Goal: Transaction & Acquisition: Obtain resource

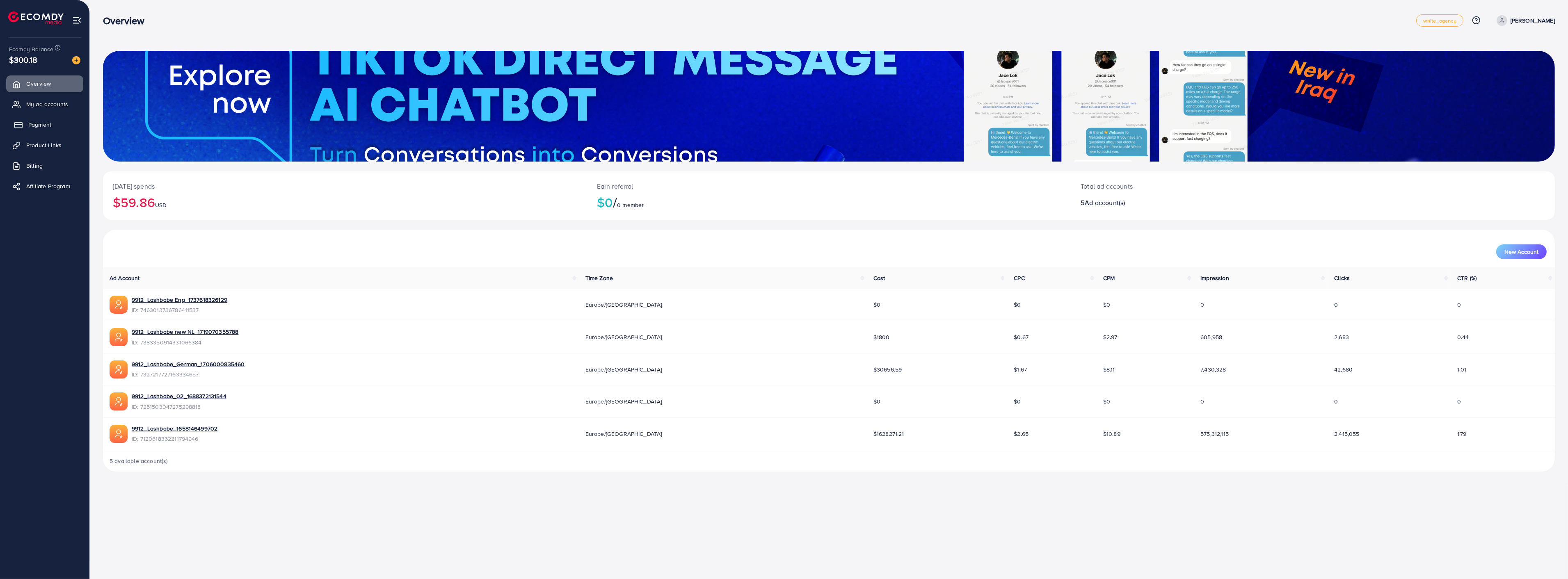
click at [35, 121] on span "Payment" at bounding box center [40, 124] width 23 height 8
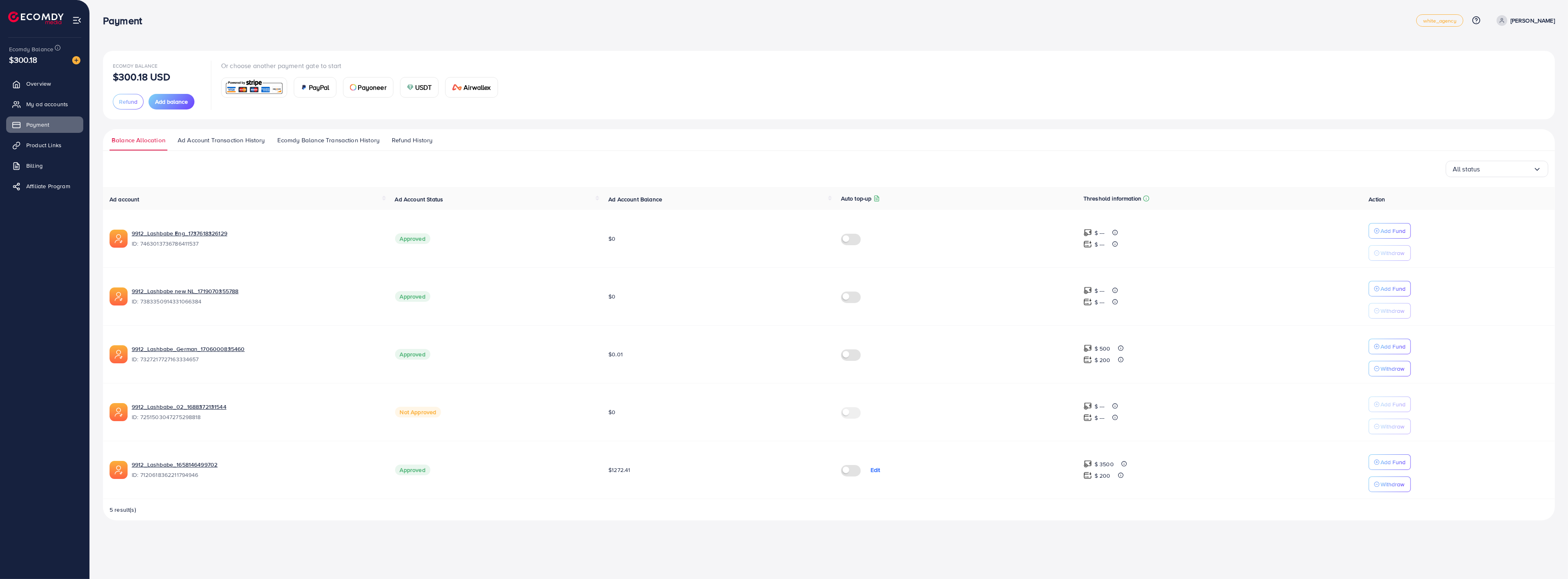
click at [334, 139] on span "Ecomdy Balance Transaction History" at bounding box center [329, 140] width 102 height 9
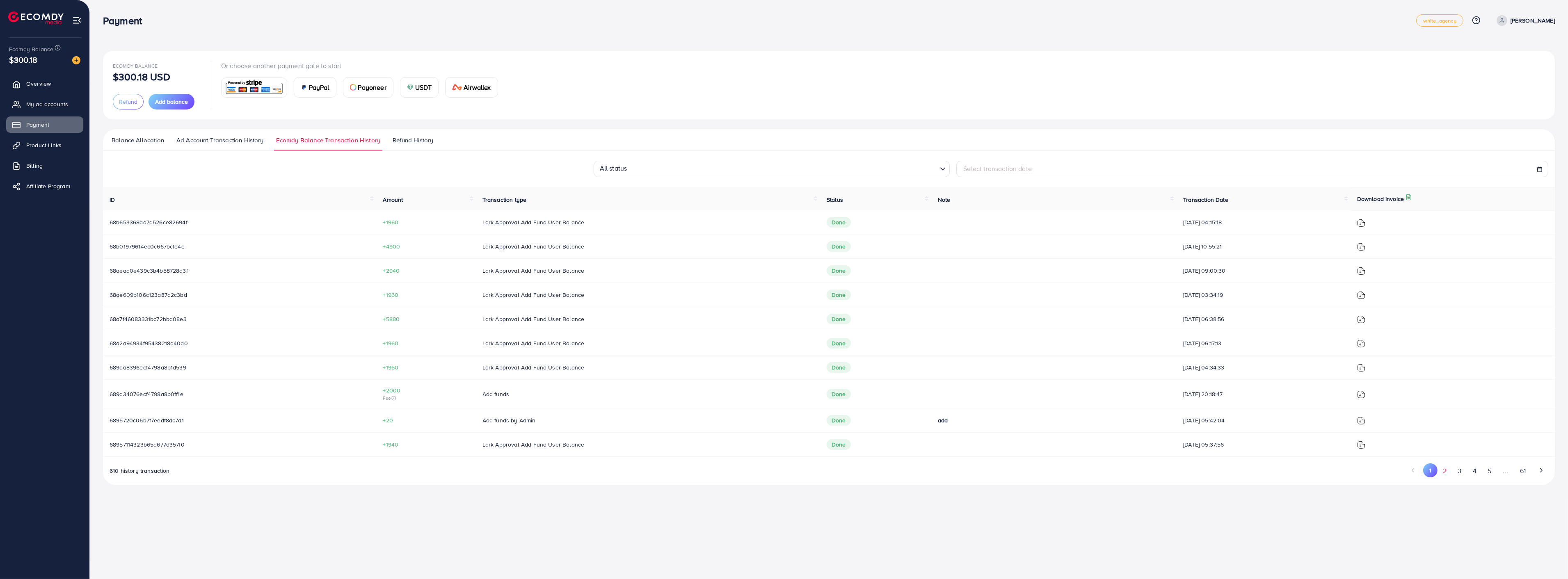
click at [1443, 470] on button "2" at bounding box center [1445, 471] width 15 height 15
click at [1365, 223] on img at bounding box center [1361, 223] width 8 height 8
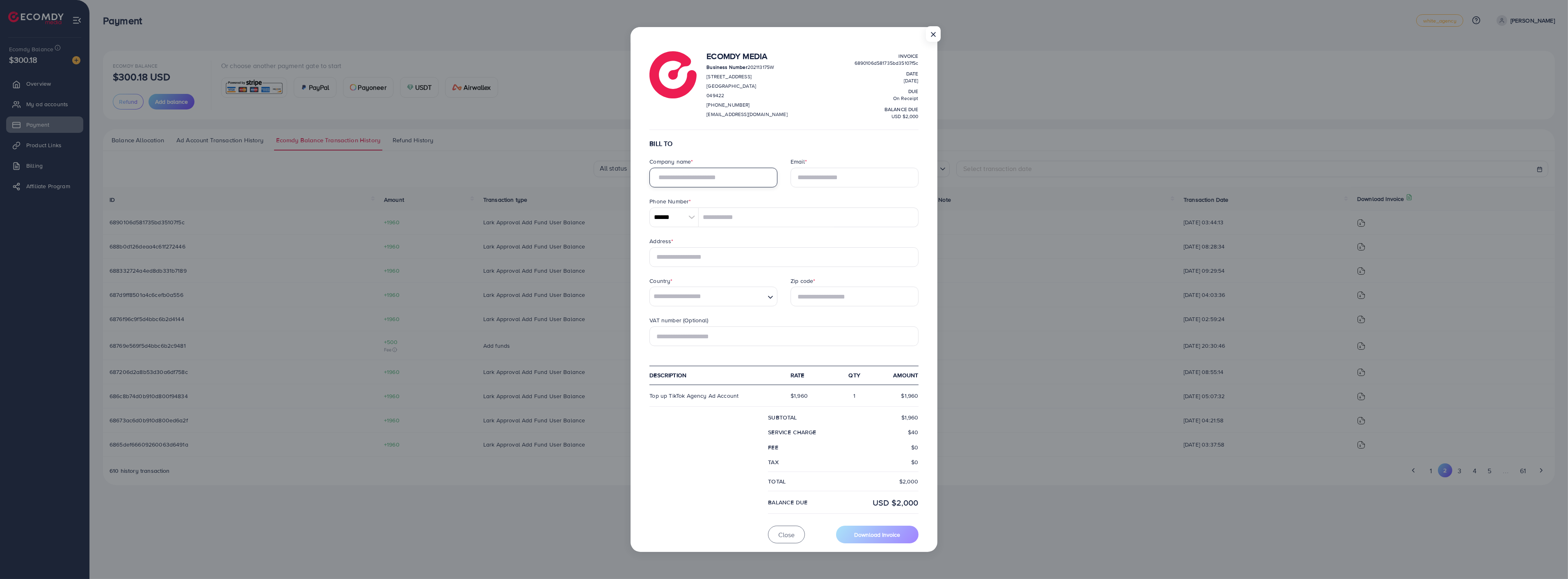
click at [713, 176] on input "text" at bounding box center [713, 178] width 128 height 19
type input "**********"
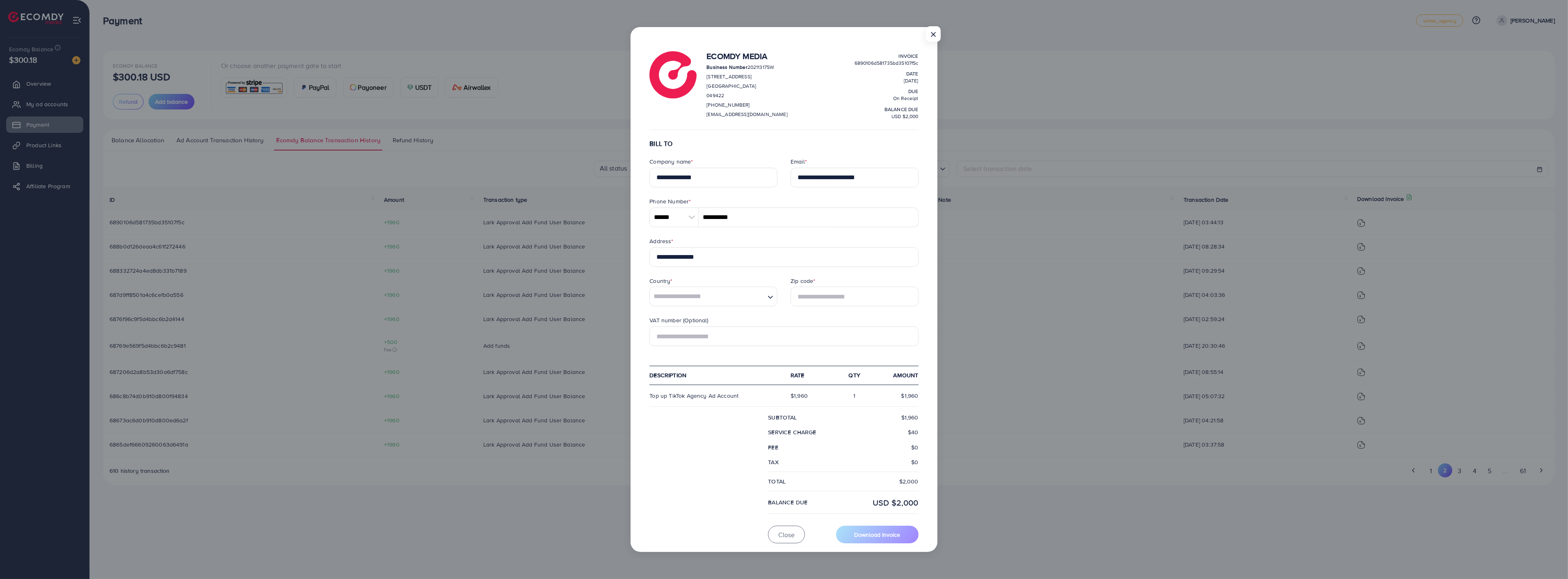
type input "*********"
type input "******"
click at [729, 294] on input "Search for option" at bounding box center [707, 296] width 114 height 19
type input "***"
click at [678, 326] on form "**********" at bounding box center [783, 341] width 268 height 403
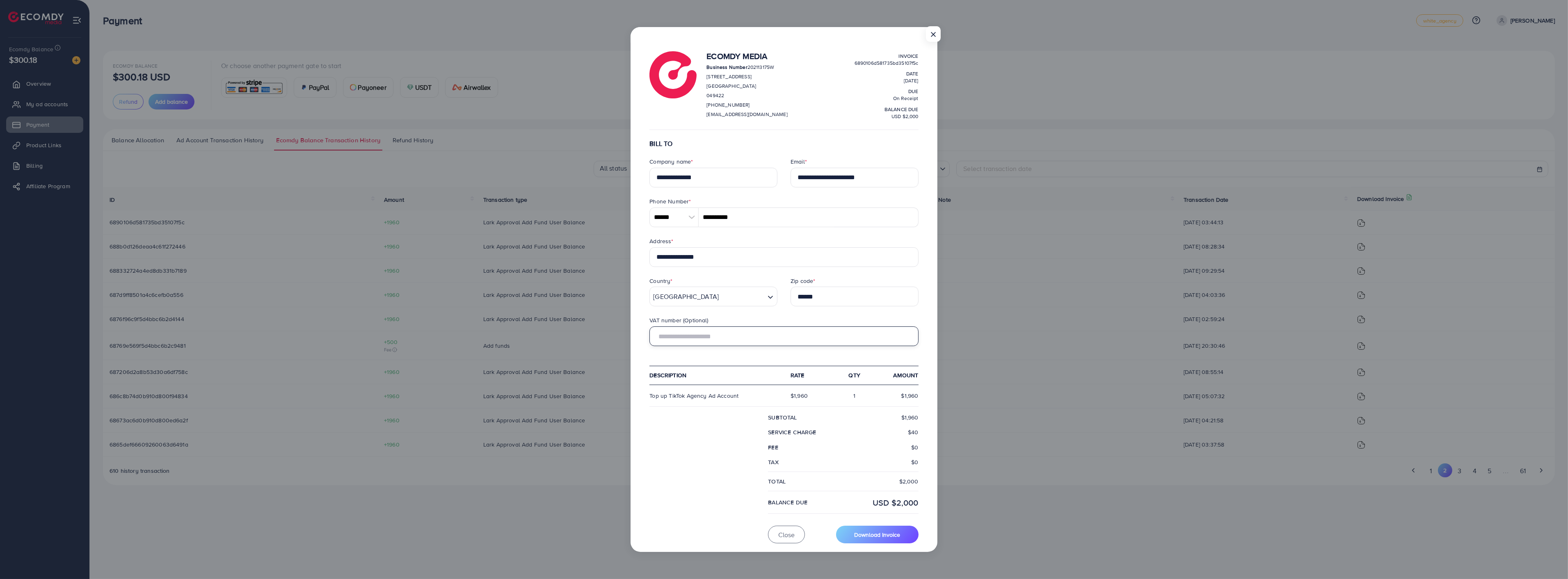
click at [707, 339] on input "text" at bounding box center [783, 336] width 268 height 19
type input "**********"
click at [885, 532] on span "Download Invoice" at bounding box center [877, 534] width 46 height 8
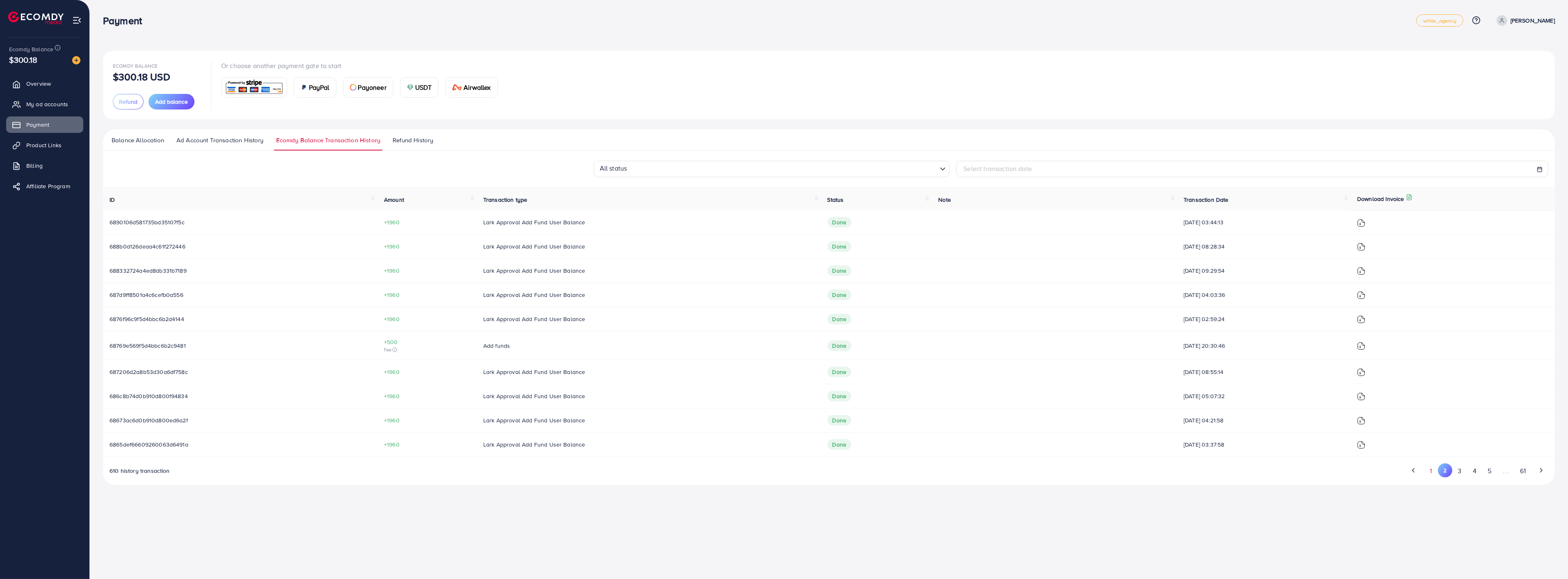
click at [1427, 470] on button "1" at bounding box center [1431, 471] width 15 height 15
click at [1365, 446] on img at bounding box center [1361, 445] width 8 height 8
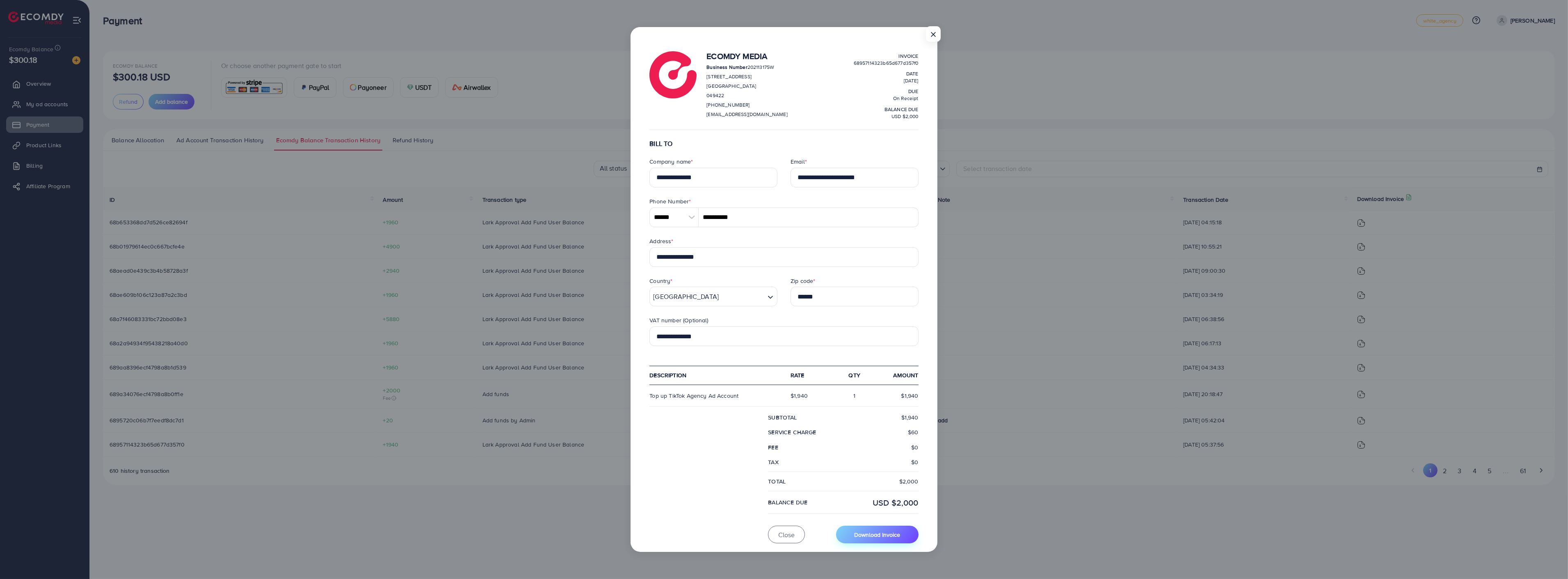
click at [878, 537] on span "Download Invoice" at bounding box center [877, 534] width 46 height 8
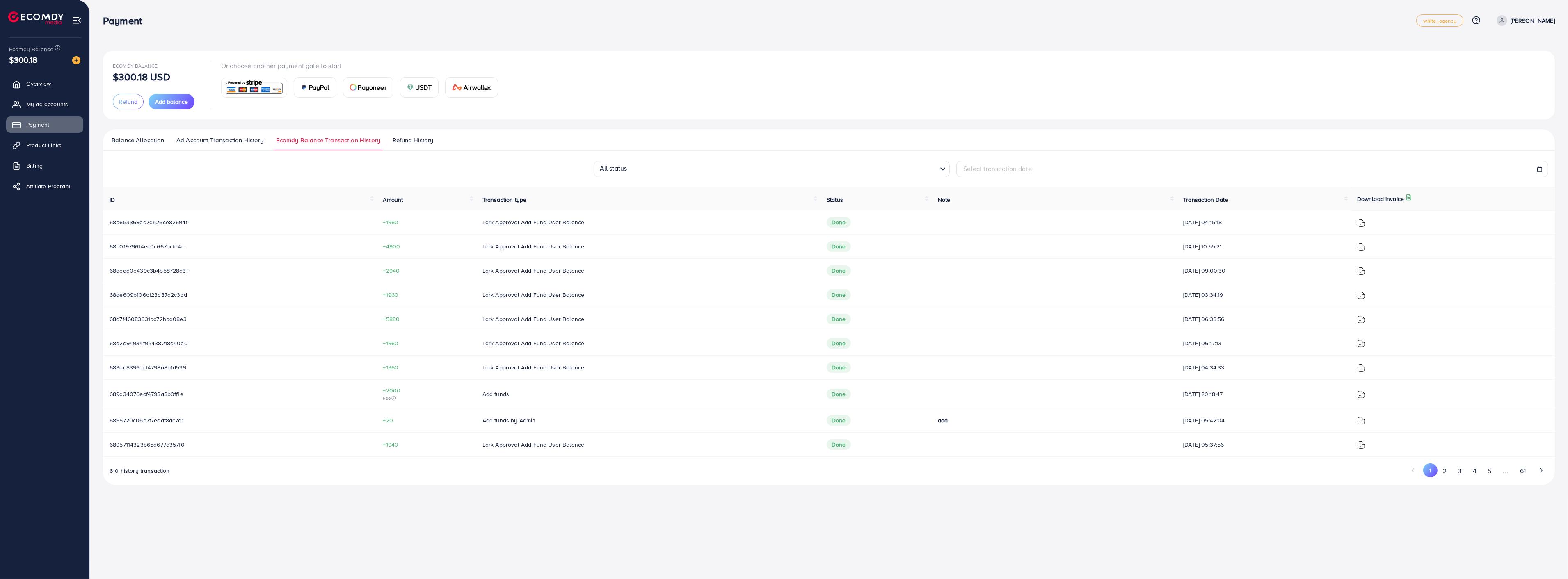
click at [1365, 418] on img at bounding box center [1361, 420] width 8 height 8
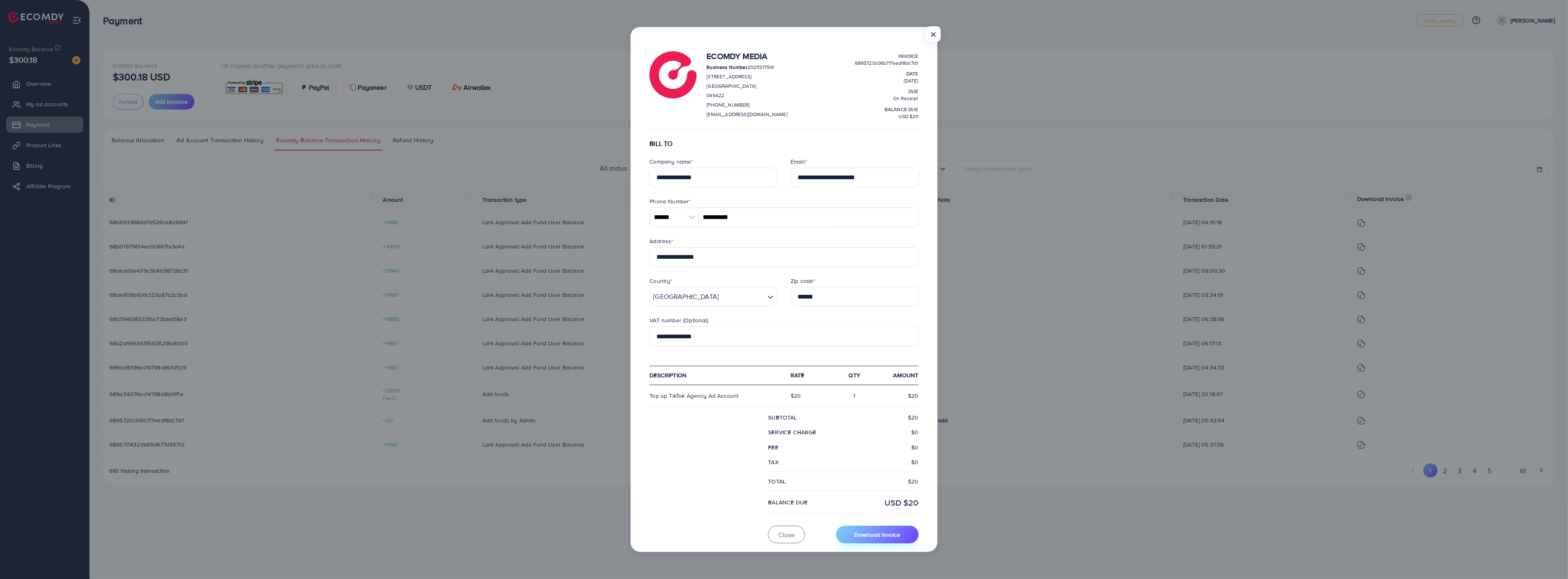
click at [891, 538] on span "Download Invoice" at bounding box center [877, 534] width 46 height 8
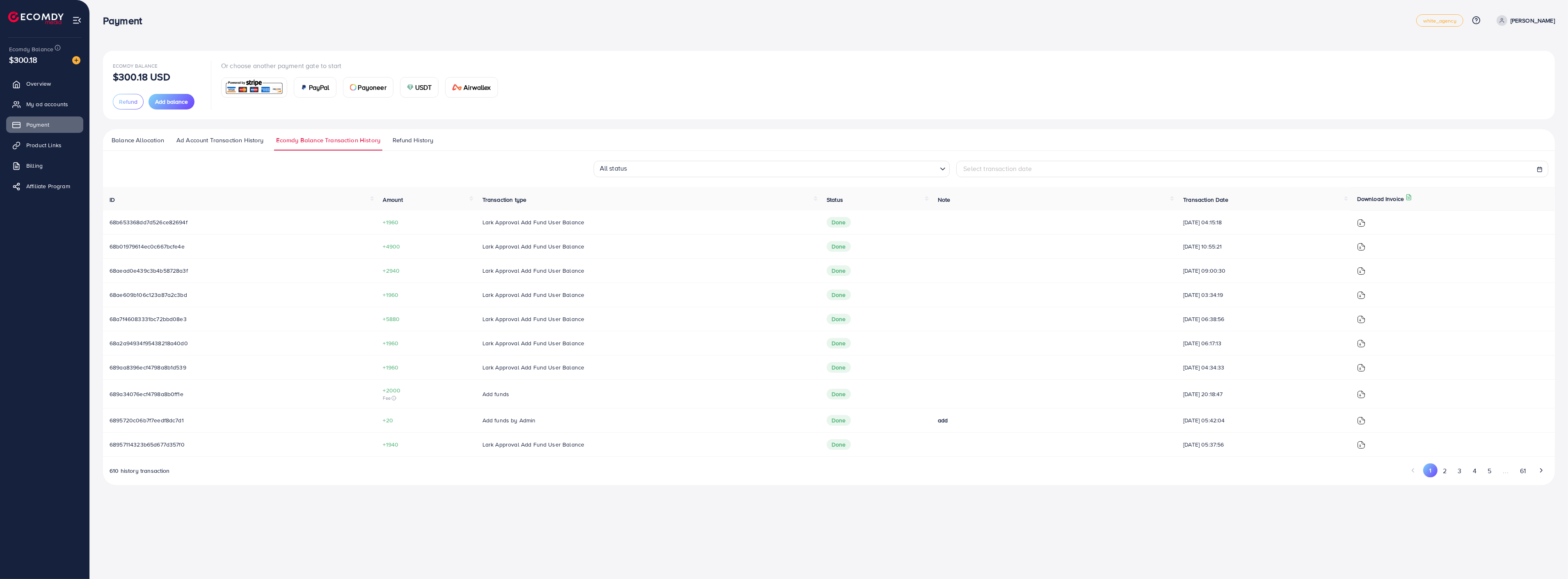
click at [1365, 396] on img at bounding box center [1361, 394] width 8 height 8
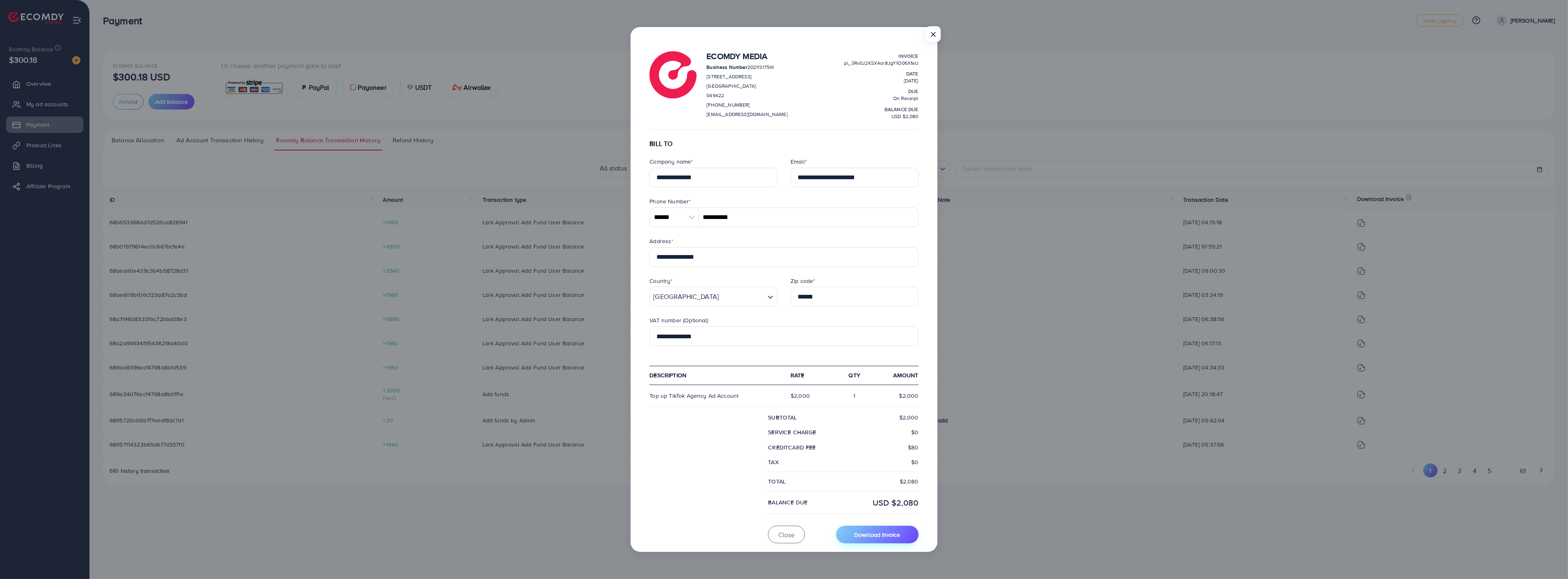
click at [870, 530] on span "Download Invoice" at bounding box center [877, 534] width 46 height 8
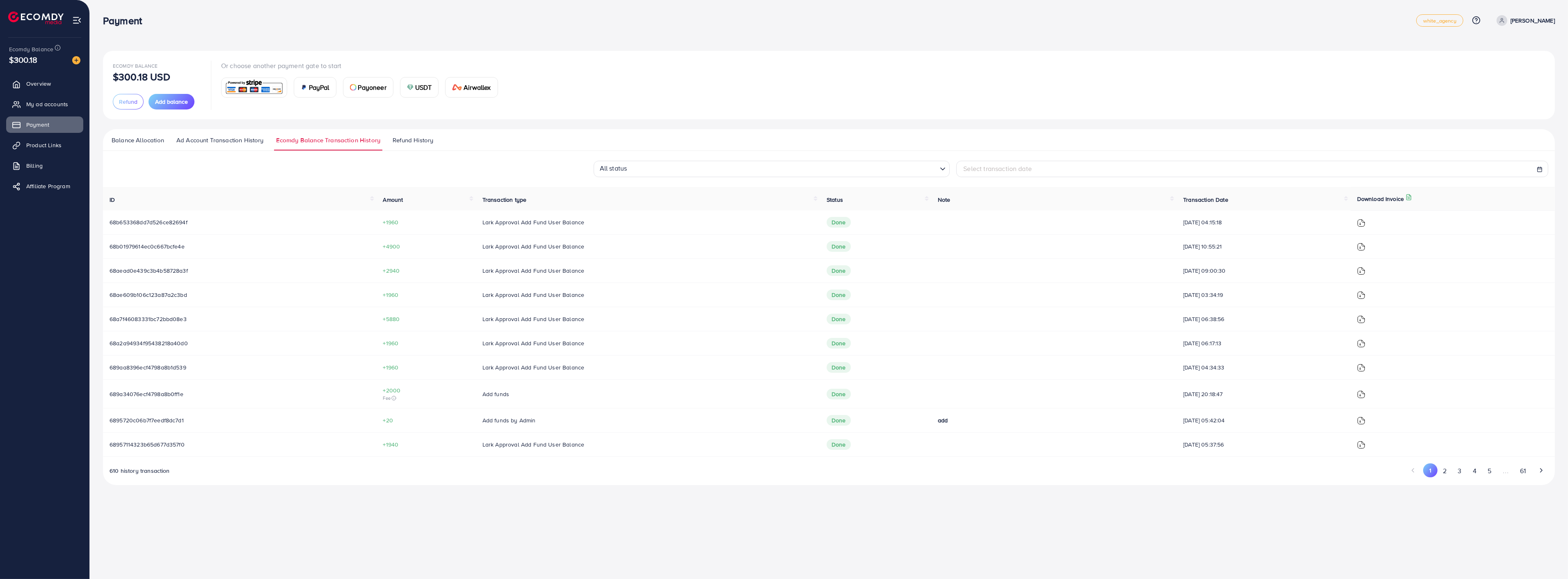
click at [1365, 368] on img at bounding box center [1361, 367] width 8 height 8
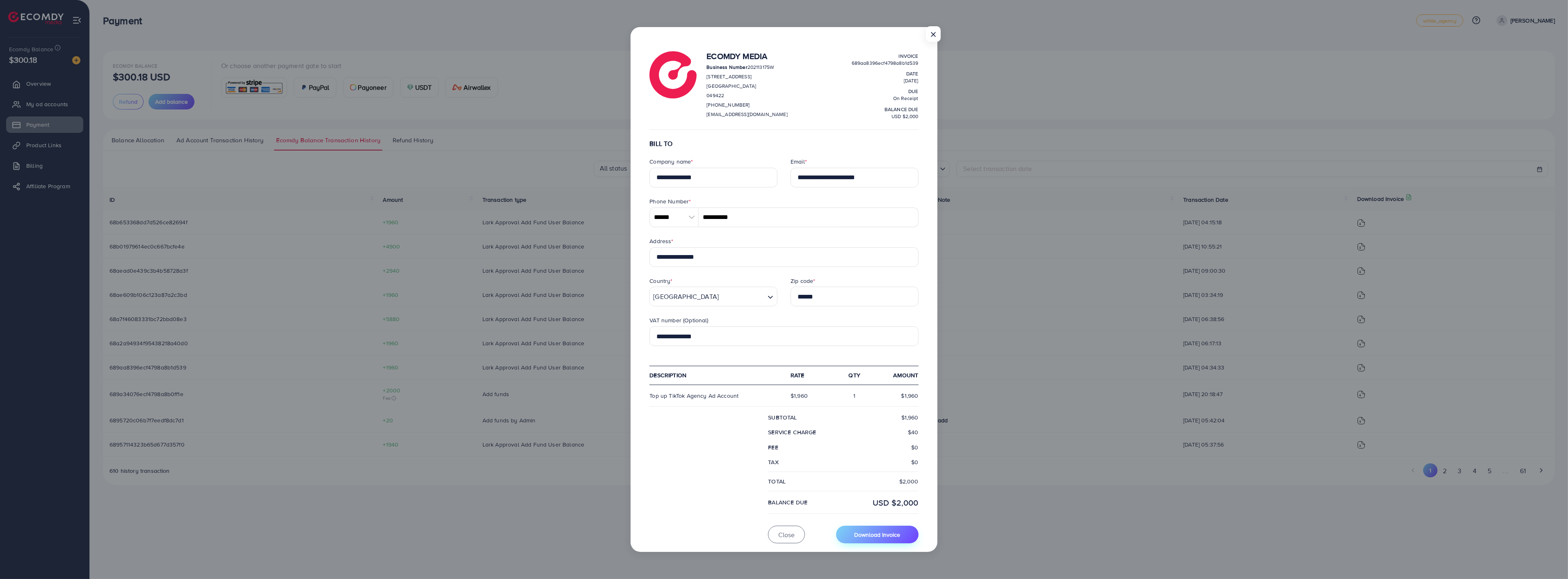
click at [884, 538] on span "Download Invoice" at bounding box center [877, 534] width 46 height 8
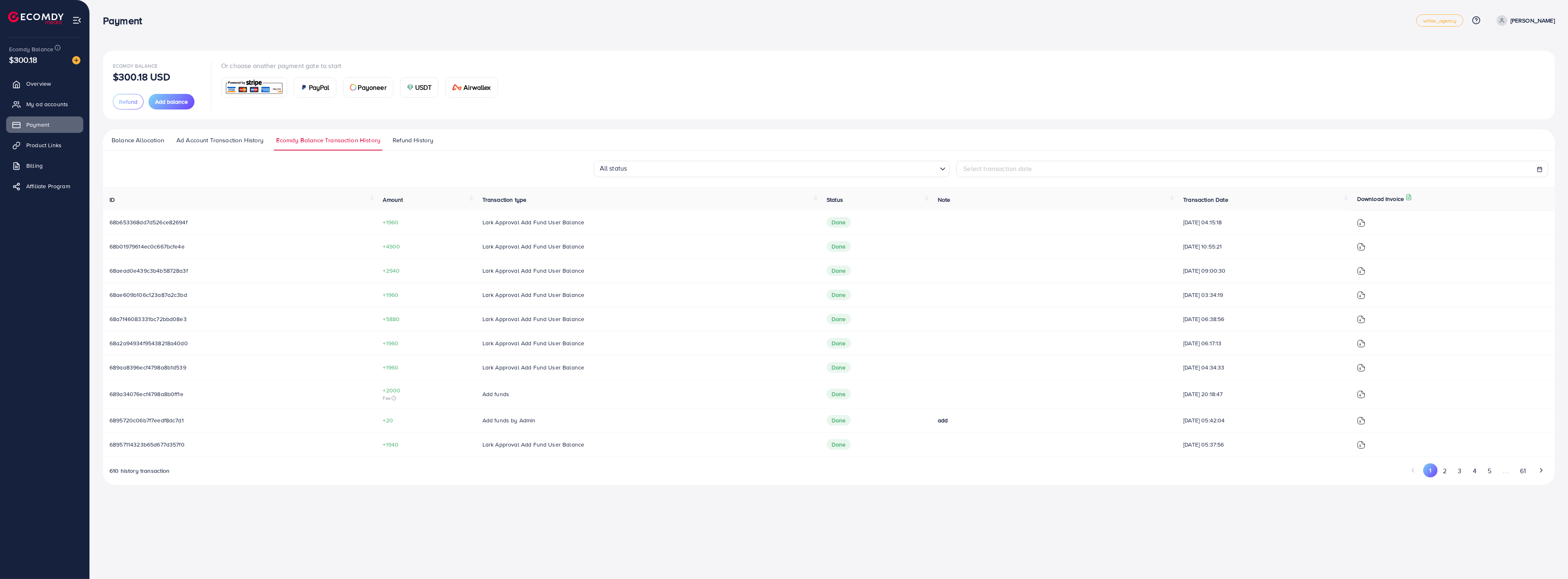
click at [1365, 345] on img at bounding box center [1361, 343] width 8 height 8
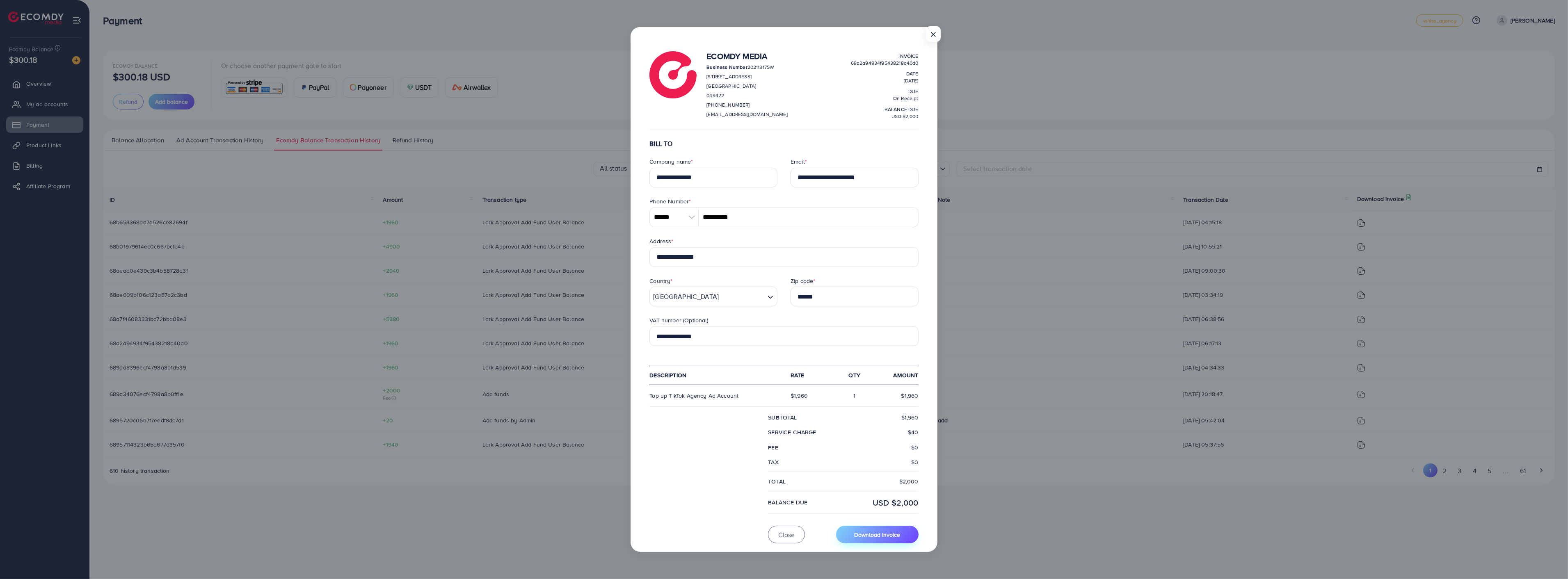
click at [897, 536] on span "Download Invoice" at bounding box center [877, 534] width 46 height 8
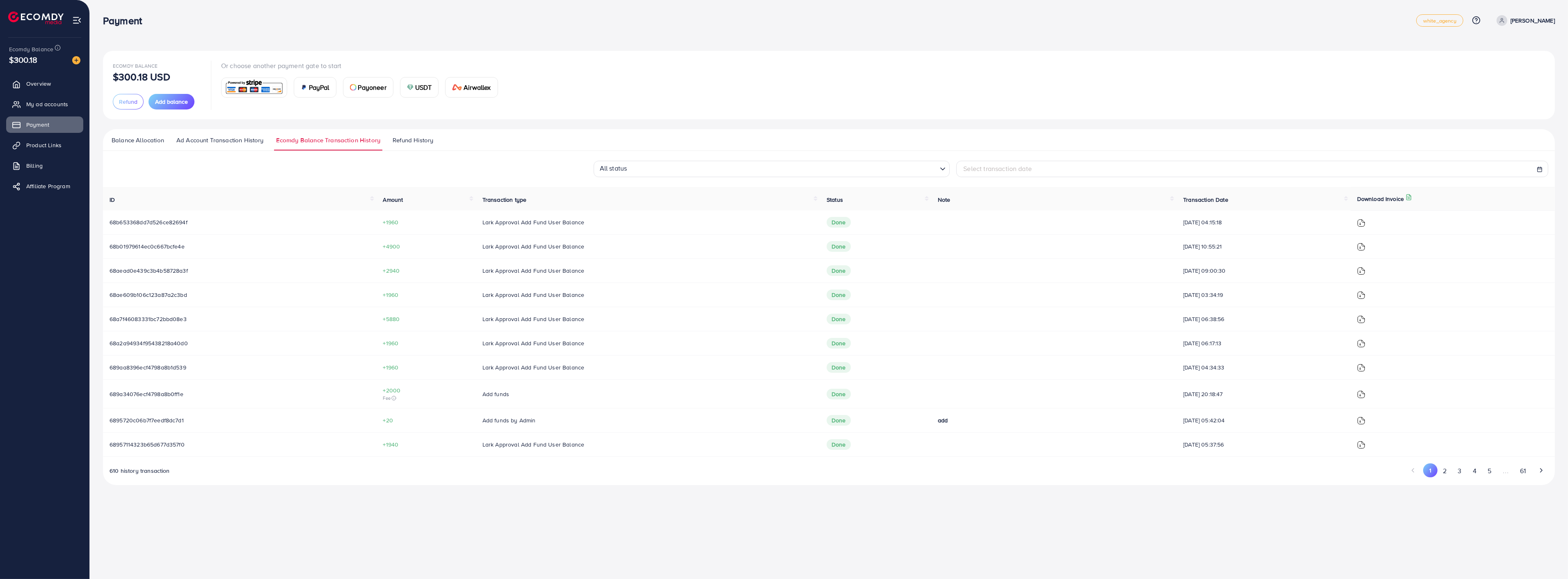
click at [1365, 320] on img at bounding box center [1361, 319] width 8 height 8
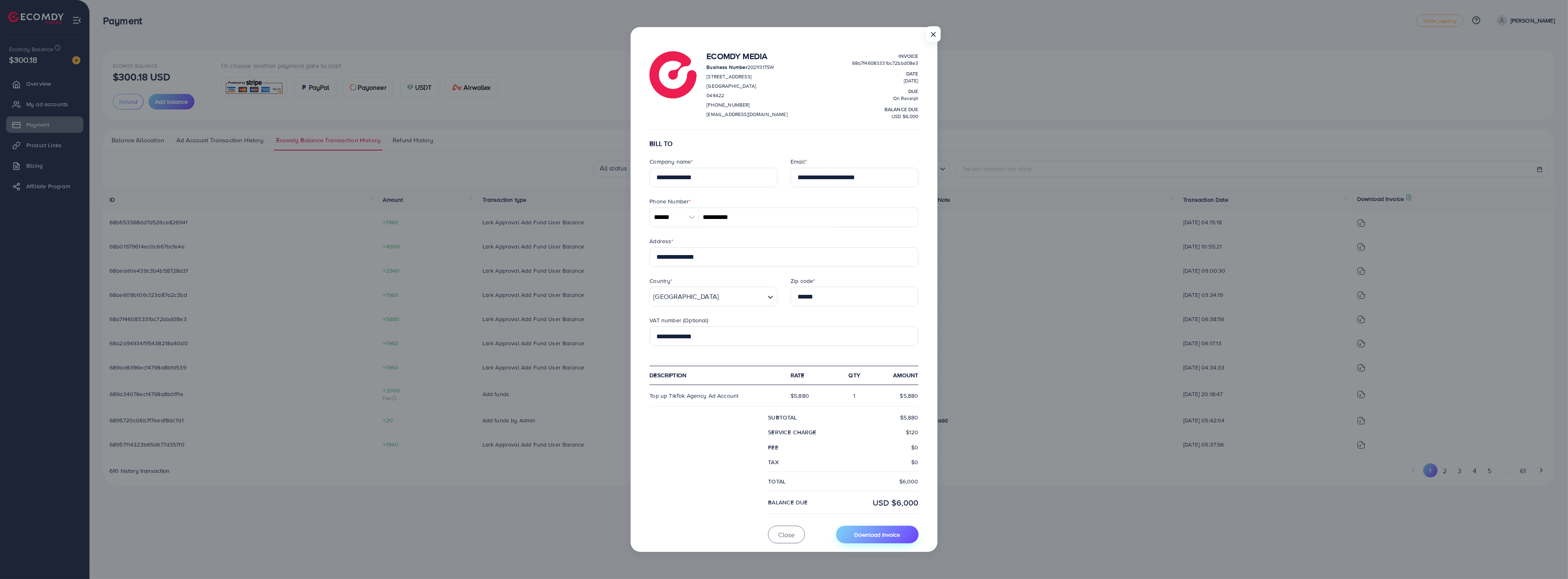
click at [894, 531] on span "Download Invoice" at bounding box center [877, 534] width 46 height 8
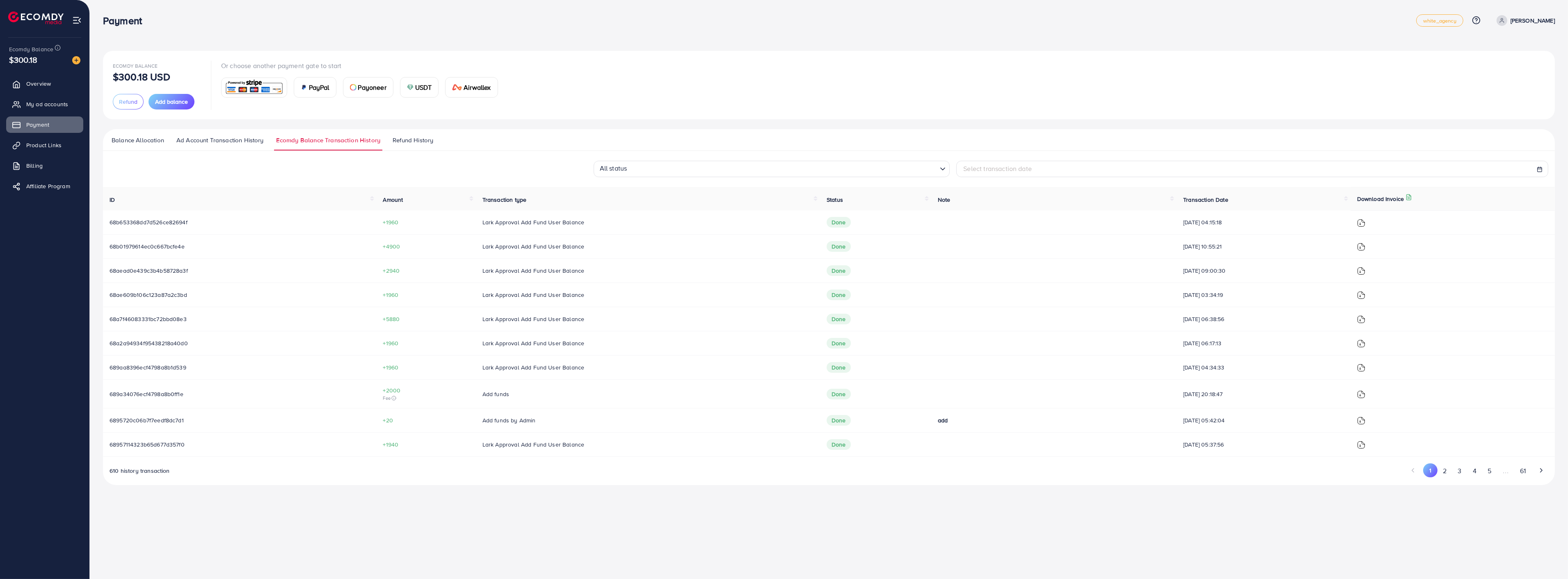
click at [1362, 294] on img at bounding box center [1361, 295] width 8 height 8
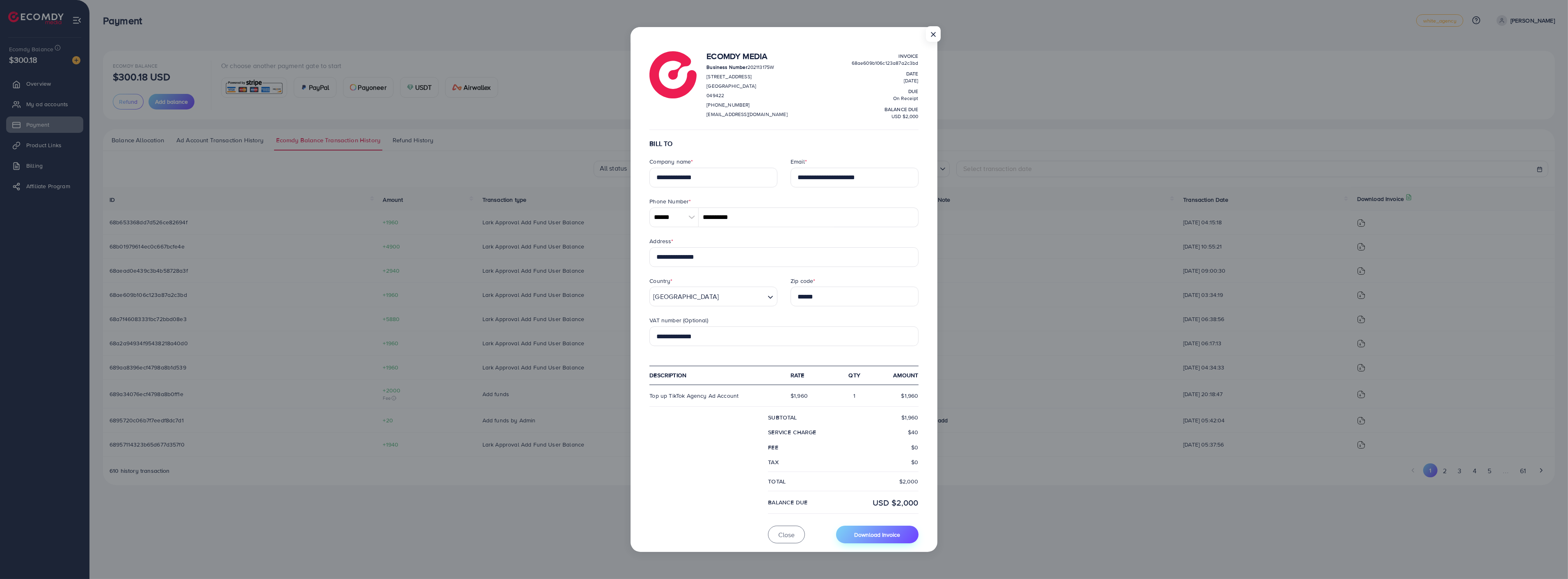
click at [893, 535] on span "Download Invoice" at bounding box center [877, 534] width 46 height 8
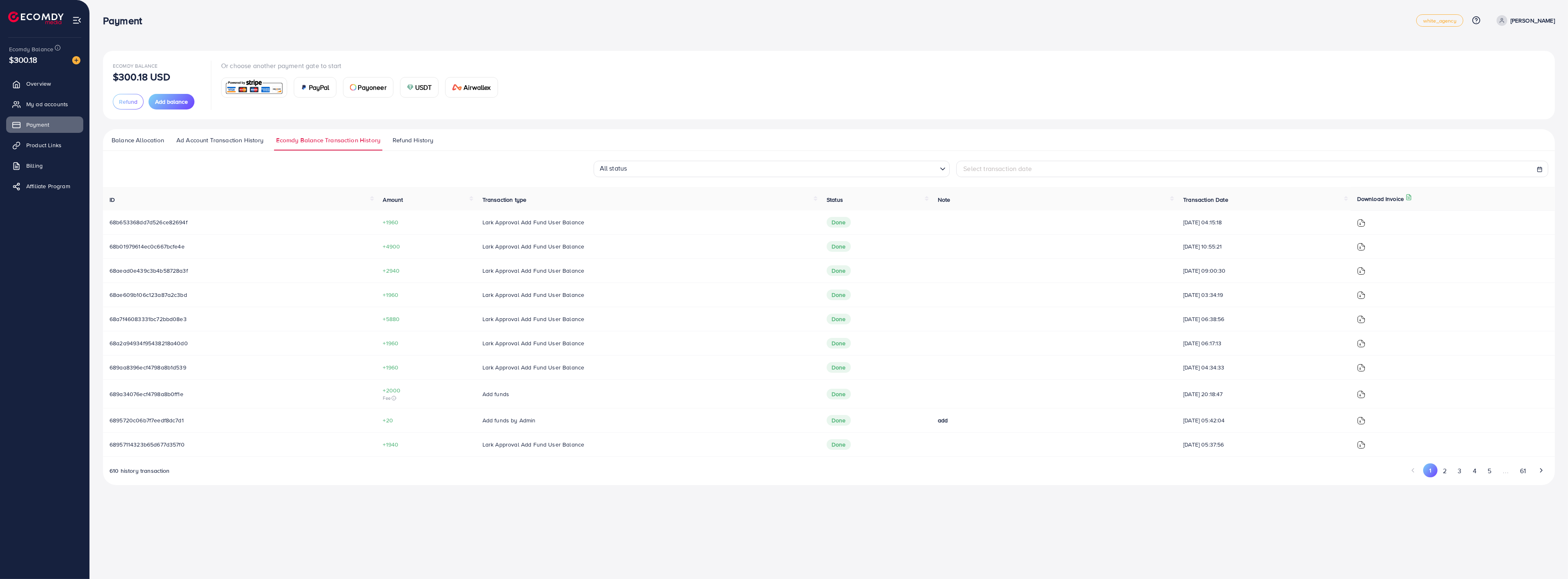
click at [1363, 269] on img at bounding box center [1361, 271] width 8 height 8
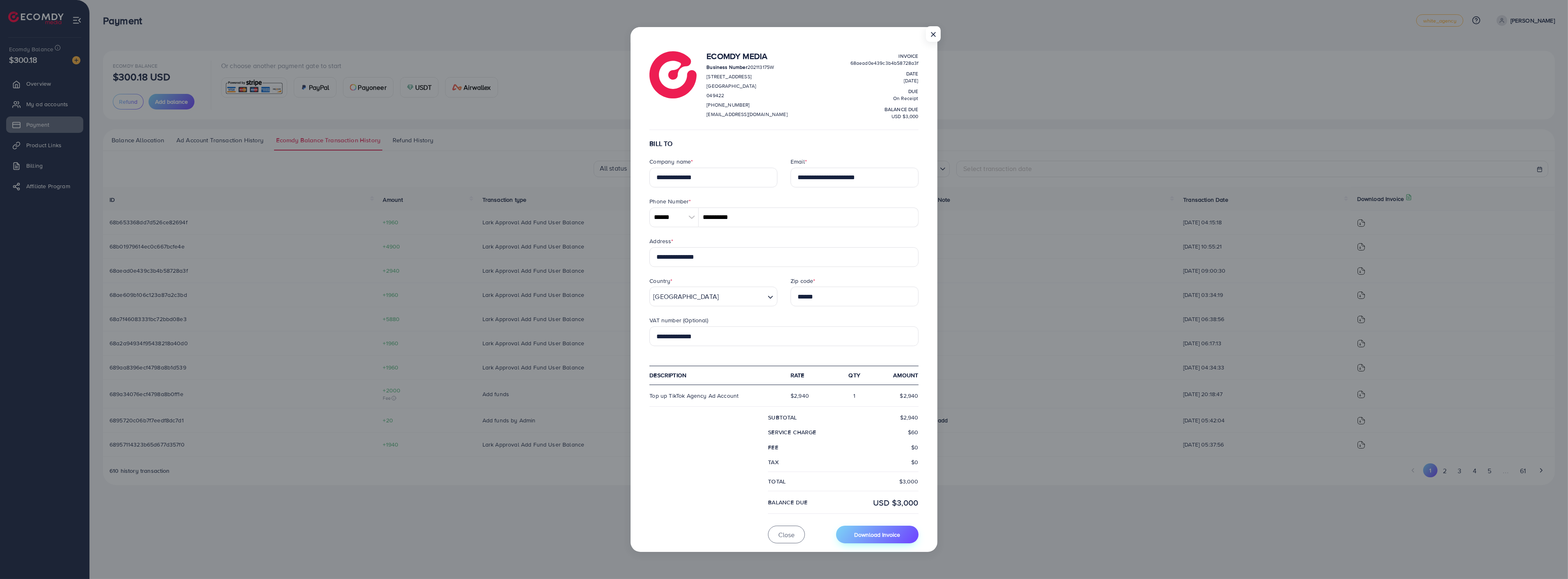
click at [877, 530] on button "Download Invoice" at bounding box center [877, 534] width 82 height 18
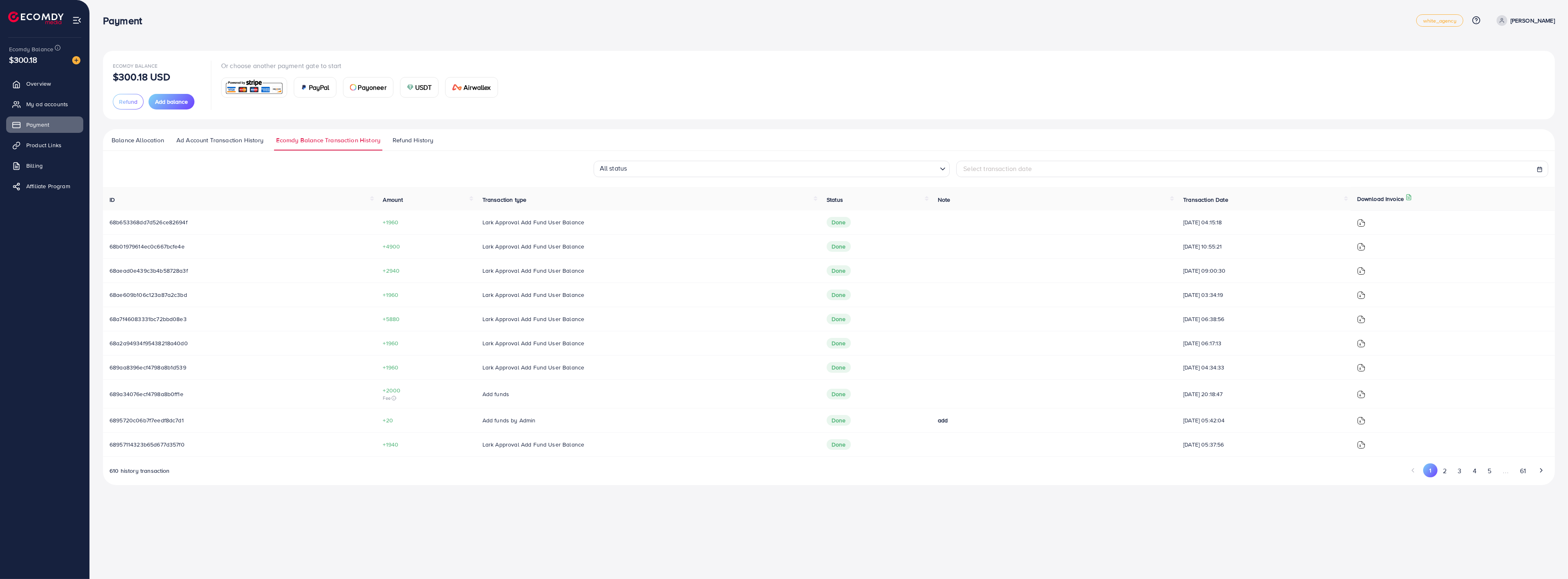
click at [1365, 244] on img at bounding box center [1361, 246] width 8 height 8
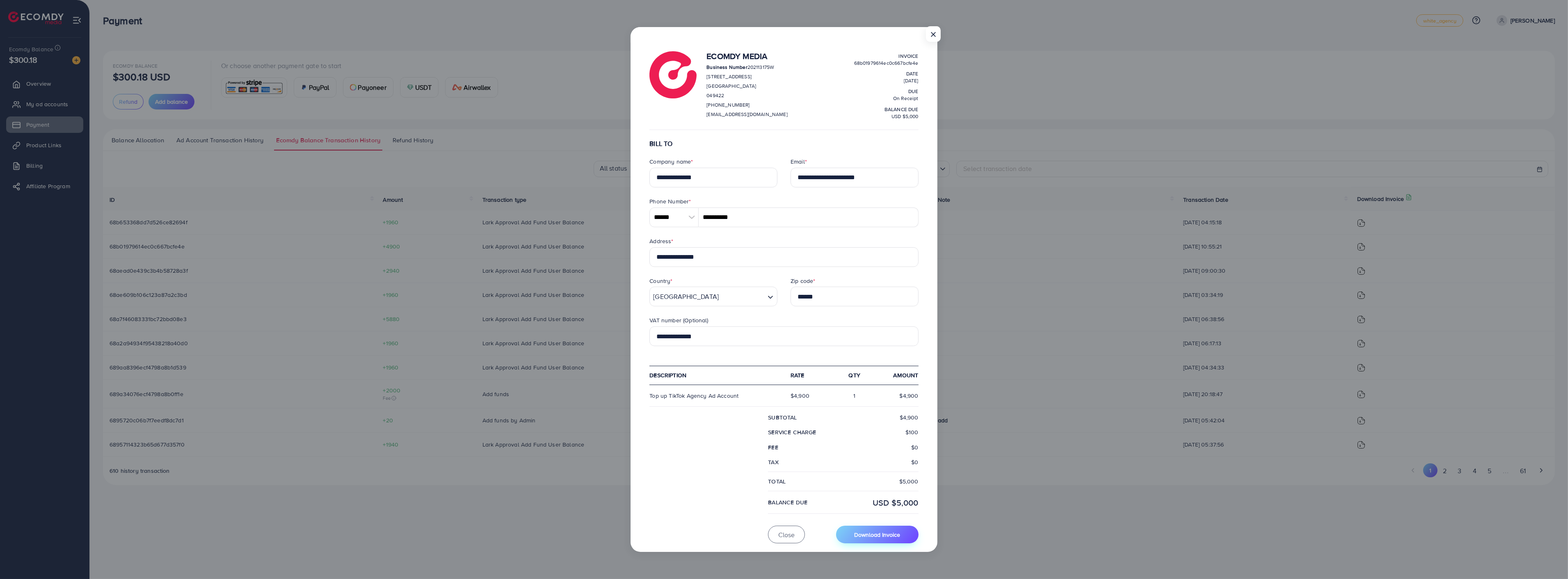
click at [879, 530] on button "Download Invoice" at bounding box center [877, 534] width 82 height 18
